Goal: Transaction & Acquisition: Purchase product/service

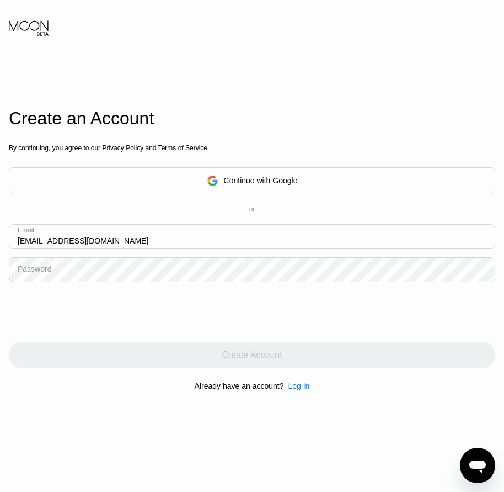
type input "[EMAIL_ADDRESS][DOMAIN_NAME]"
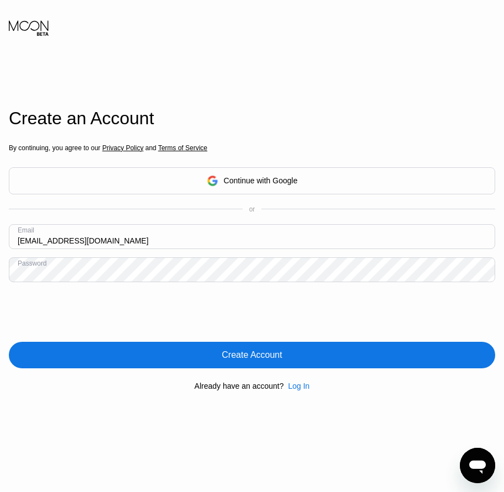
click at [258, 363] on div "Create Account" at bounding box center [252, 355] width 487 height 26
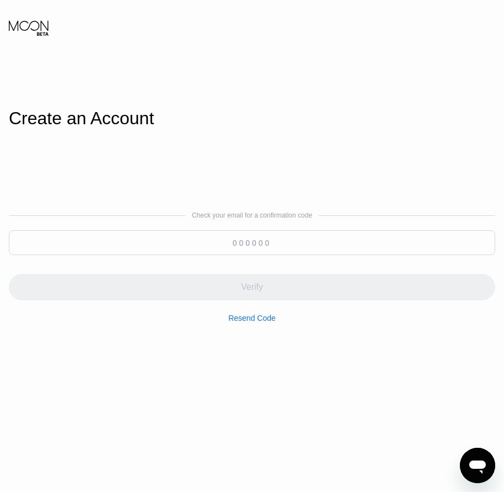
paste input "887568"
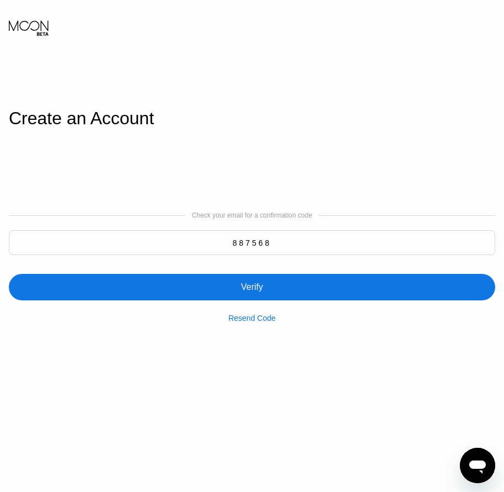
type input "887568"
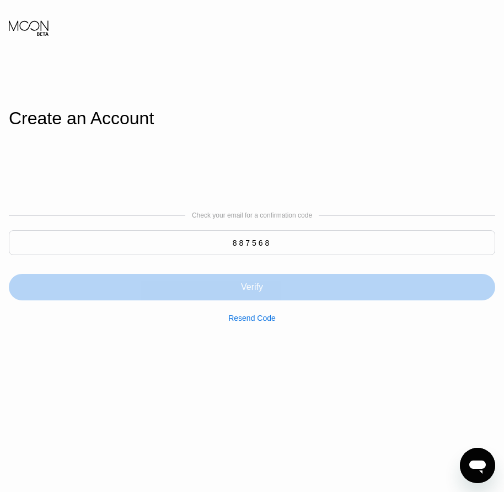
click at [258, 291] on div "Verify" at bounding box center [252, 286] width 22 height 11
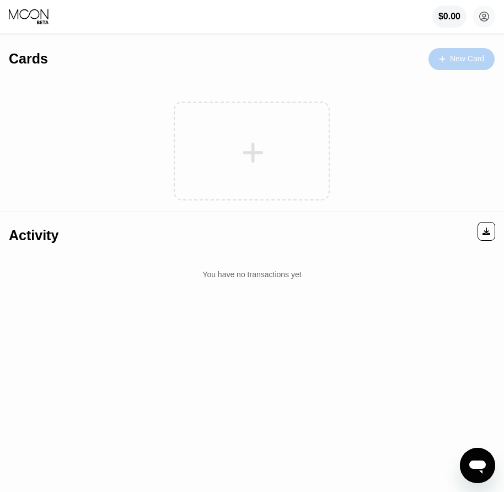
click at [462, 60] on div "New Card" at bounding box center [467, 58] width 34 height 9
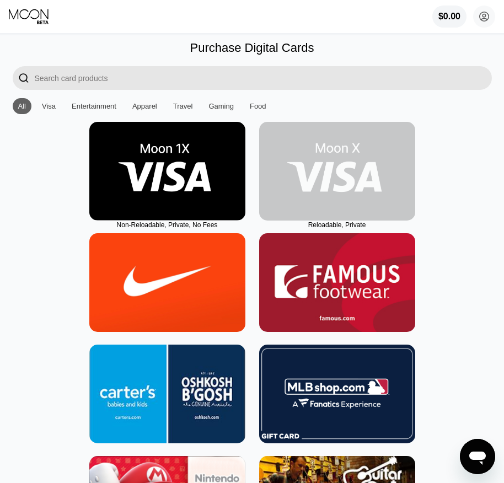
click at [347, 206] on img at bounding box center [337, 171] width 156 height 99
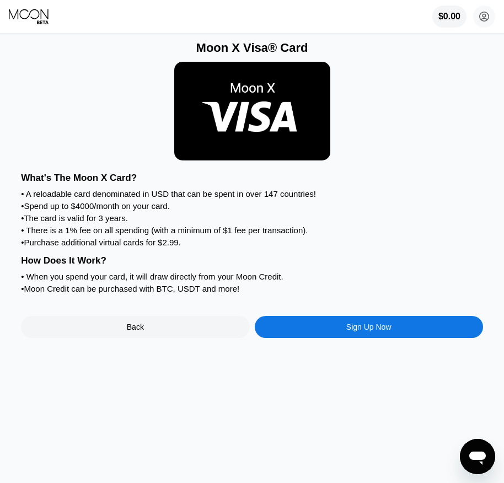
drag, startPoint x: 356, startPoint y: 328, endPoint x: 360, endPoint y: 339, distance: 11.7
click at [358, 336] on div "What's The Moon X Card? • A reloadable card denominated in USD that can be spen…" at bounding box center [252, 252] width 462 height 171
click at [360, 332] on div "Sign Up Now" at bounding box center [369, 327] width 45 height 9
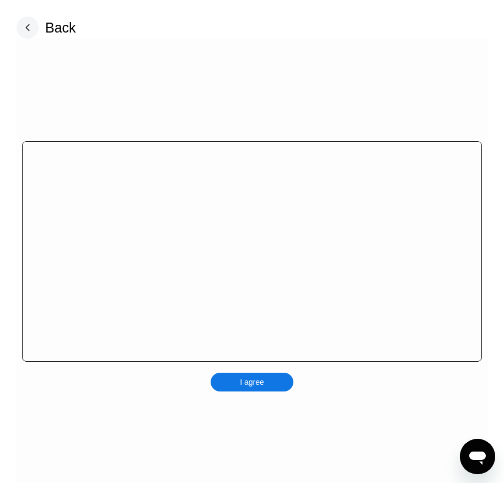
click at [272, 388] on div "I agree" at bounding box center [252, 382] width 83 height 19
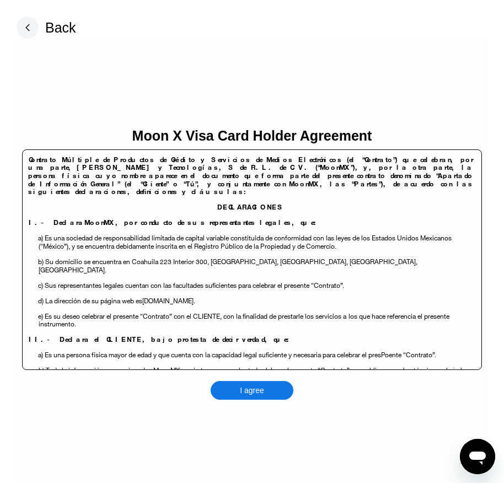
click at [260, 391] on div "I agree" at bounding box center [252, 391] width 24 height 10
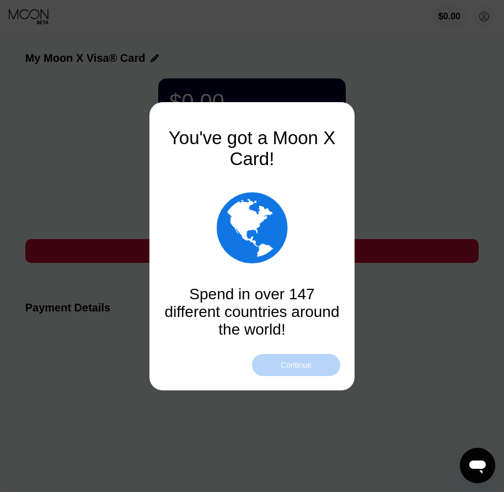
click at [301, 365] on div "Continue" at bounding box center [296, 364] width 31 height 9
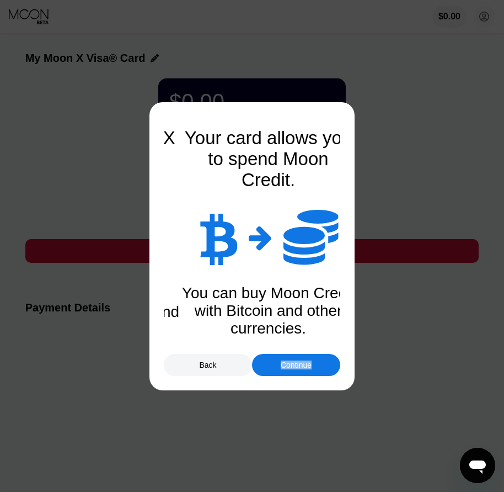
click at [301, 365] on div "Continue" at bounding box center [296, 364] width 31 height 9
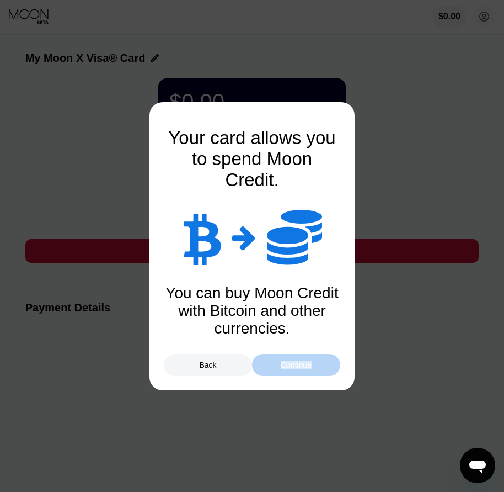
click at [301, 365] on div "Continue" at bounding box center [296, 364] width 31 height 9
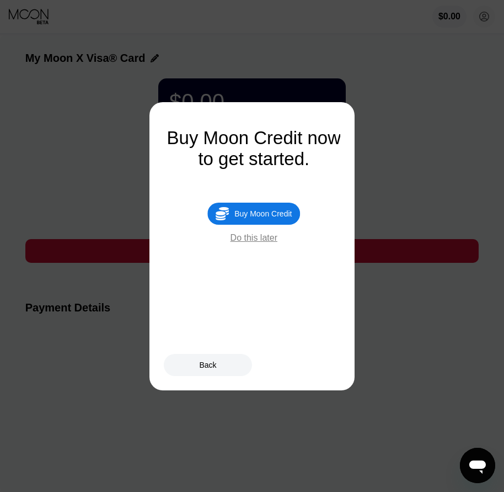
click at [261, 215] on div "Buy Moon Credit" at bounding box center [263, 213] width 57 height 9
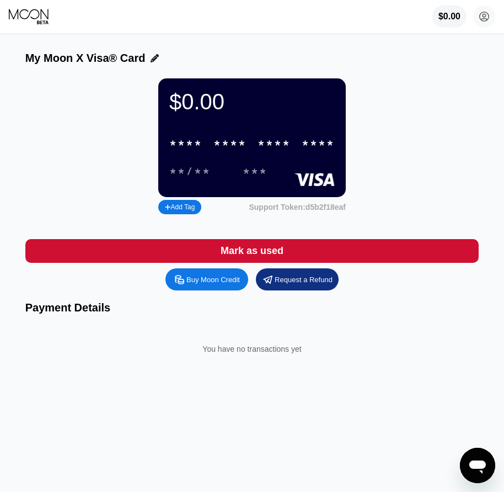
type input "0"
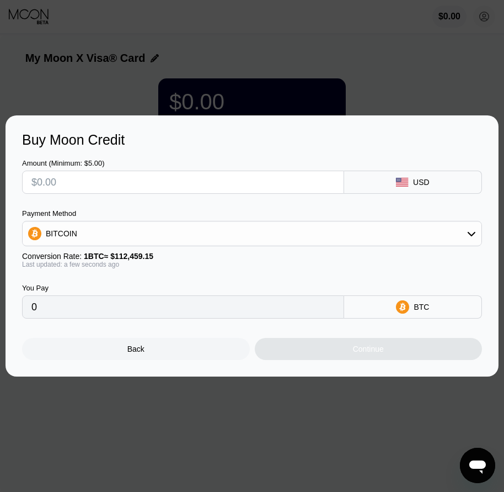
click at [162, 344] on div "Back" at bounding box center [136, 349] width 228 height 22
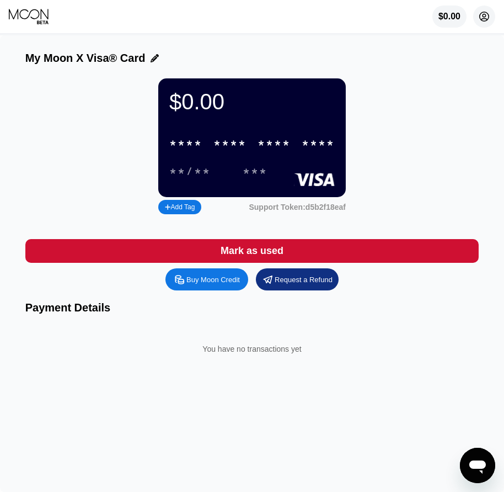
click at [488, 17] on circle at bounding box center [484, 17] width 22 height 22
